Goal: Transaction & Acquisition: Purchase product/service

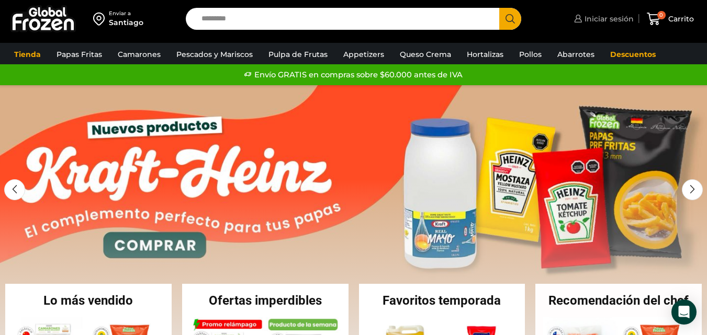
click at [613, 18] on span "Iniciar sesión" at bounding box center [608, 19] width 52 height 10
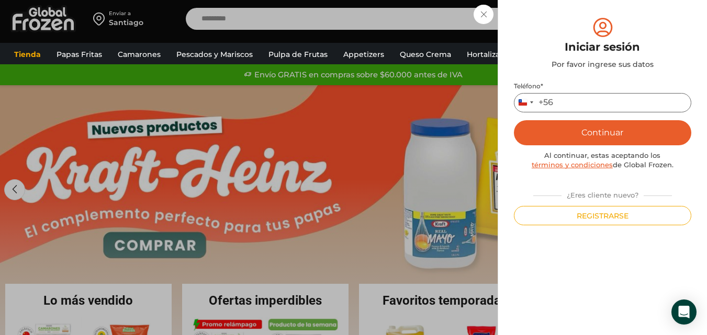
click at [582, 94] on input "Teléfono *" at bounding box center [602, 102] width 177 height 19
type input "*********"
click at [602, 122] on button "Continuar" at bounding box center [602, 132] width 177 height 25
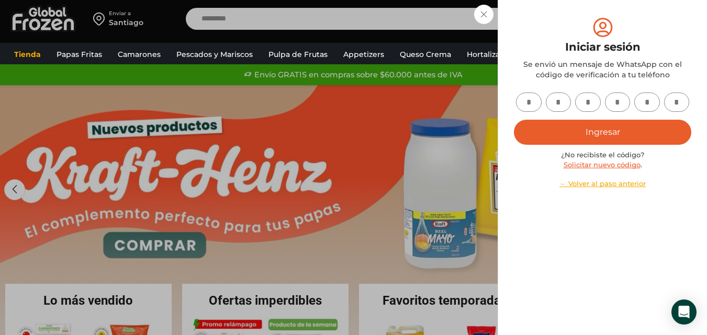
click at [523, 101] on input "text" at bounding box center [529, 102] width 26 height 19
type input "*"
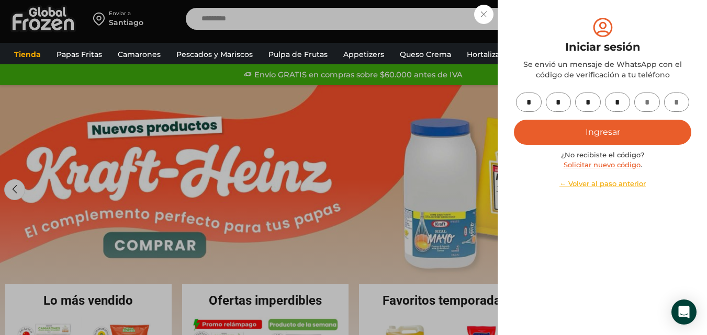
type input "*"
click at [567, 128] on button "Ingresar" at bounding box center [602, 132] width 177 height 25
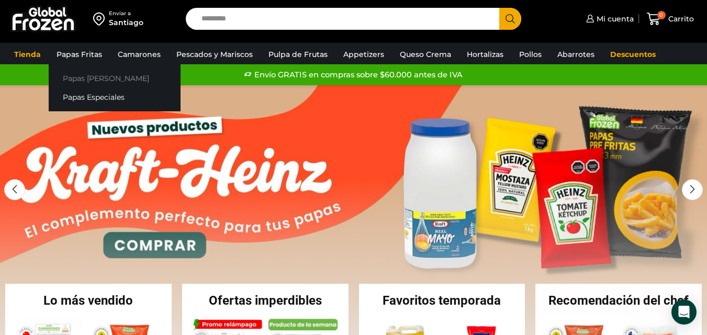
click at [88, 80] on link "Papas [PERSON_NAME]" at bounding box center [115, 78] width 132 height 19
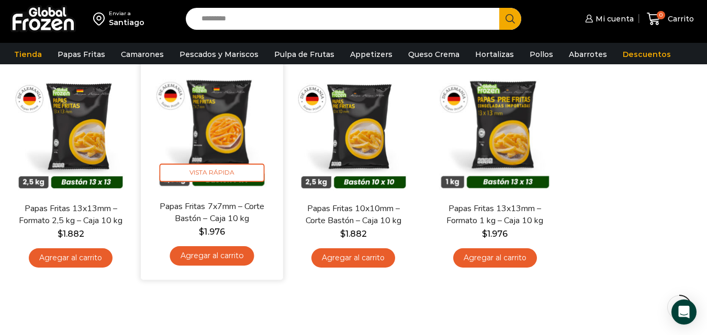
scroll to position [105, 0]
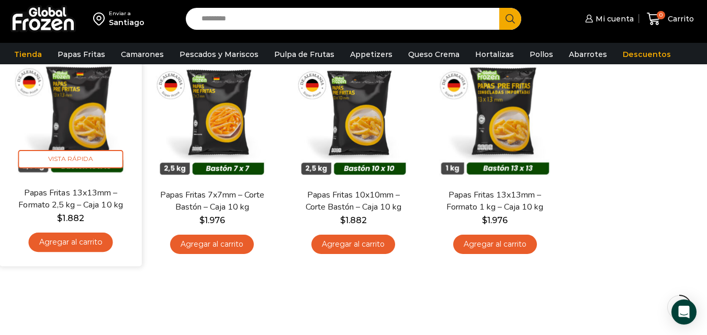
click at [71, 125] on img at bounding box center [70, 115] width 127 height 127
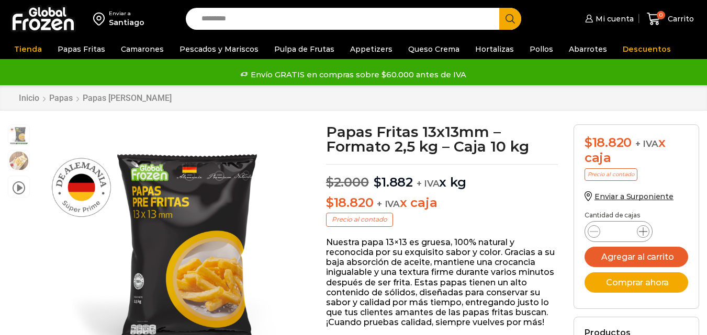
click at [646, 229] on div "Papas Fritas 13x13mm - Formato 2,5 kg - Caja 10 kg cantidad *" at bounding box center [619, 231] width 68 height 21
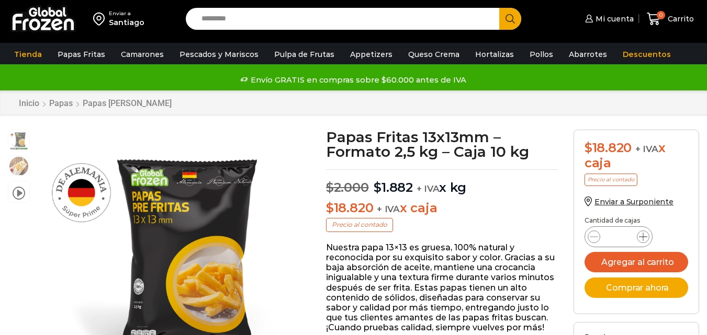
click at [645, 235] on icon at bounding box center [643, 237] width 8 height 8
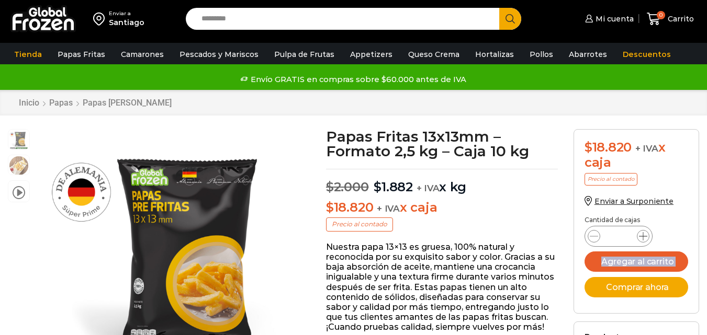
click at [645, 235] on icon at bounding box center [643, 236] width 8 height 8
click at [587, 240] on div "Papas Fritas 13x13mm - Formato 2,5 kg - Caja 10 kg cantidad *" at bounding box center [619, 236] width 68 height 21
click at [588, 240] on div "Papas Fritas 13x13mm - Formato 2,5 kg - Caja 10 kg cantidad *" at bounding box center [619, 236] width 68 height 21
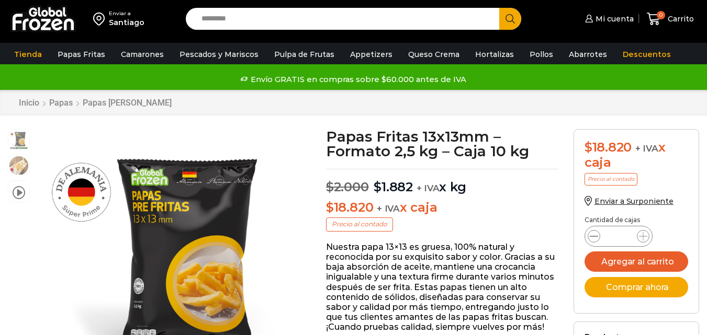
click at [596, 237] on icon at bounding box center [594, 236] width 8 height 8
type input "*"
drag, startPoint x: 637, startPoint y: 261, endPoint x: 648, endPoint y: 304, distance: 43.9
click at [648, 304] on form "$ 18.820 + IVA x caja Precio al contado Enviar a Surponiente Cantidad de cajas …" at bounding box center [637, 221] width 126 height 185
click at [648, 291] on button "Comprar ahora" at bounding box center [637, 287] width 104 height 20
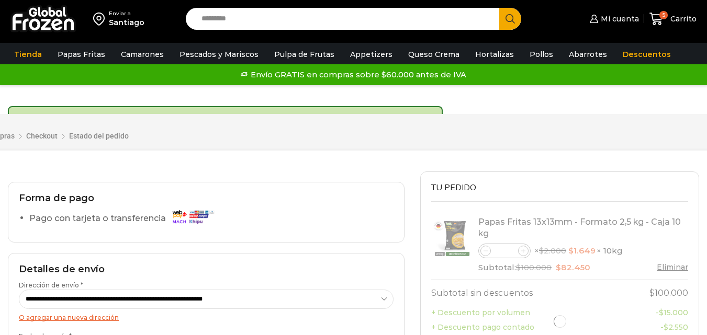
click at [525, 143] on div "Carrito de compras Checkout Estado del pedido" at bounding box center [362, 132] width 822 height 37
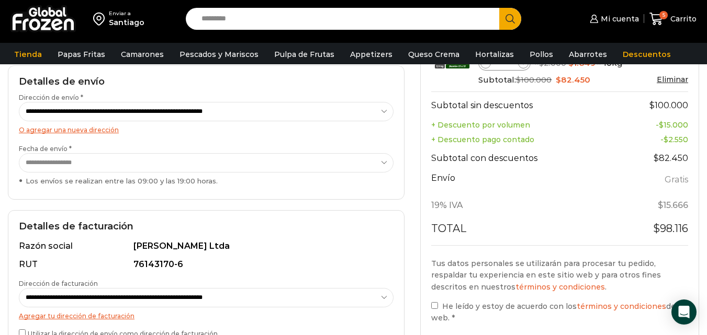
scroll to position [262, 0]
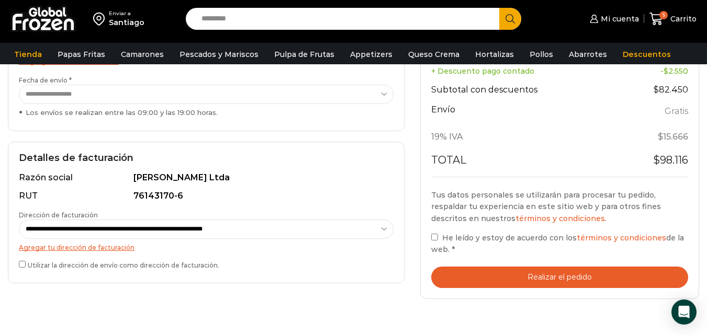
click at [469, 275] on button "Realizar el pedido" at bounding box center [559, 277] width 257 height 21
